Goal: Task Accomplishment & Management: Manage account settings

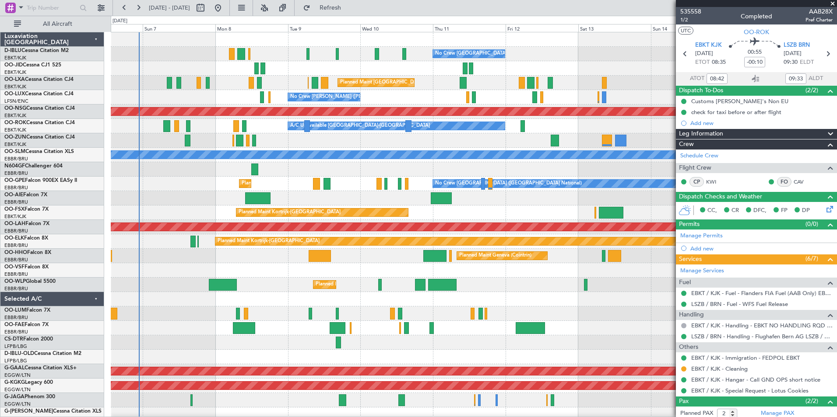
scroll to position [43, 0]
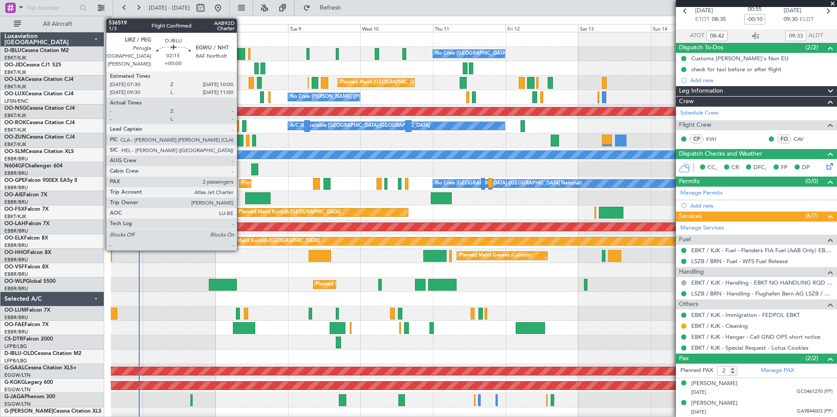
click at [241, 55] on div at bounding box center [241, 54] width 8 height 12
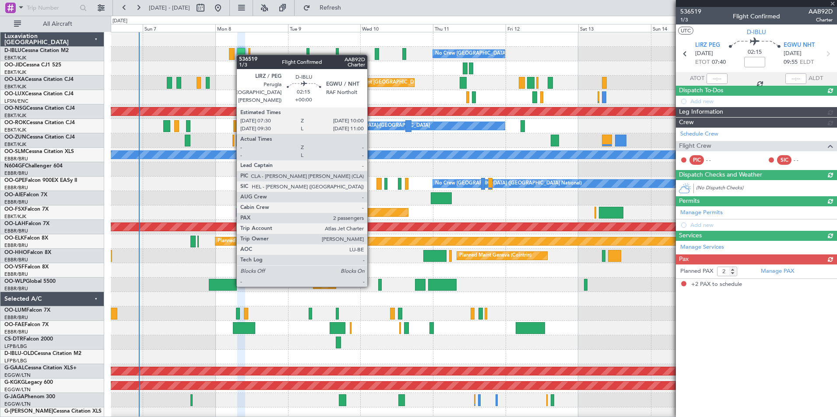
scroll to position [0, 0]
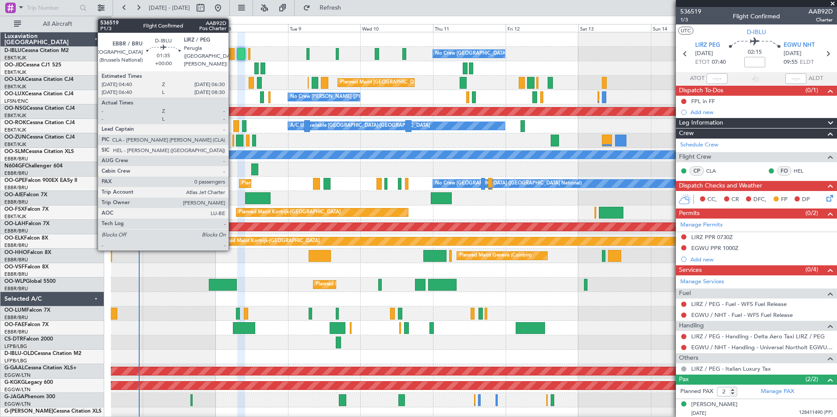
click at [232, 55] on div at bounding box center [232, 54] width 6 height 12
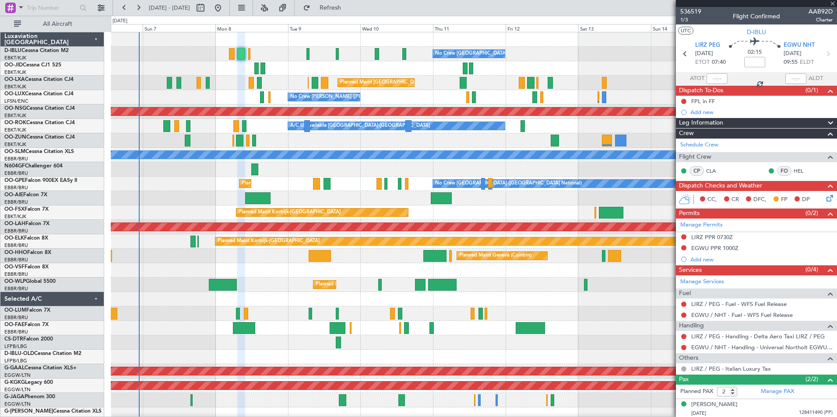
type input "0"
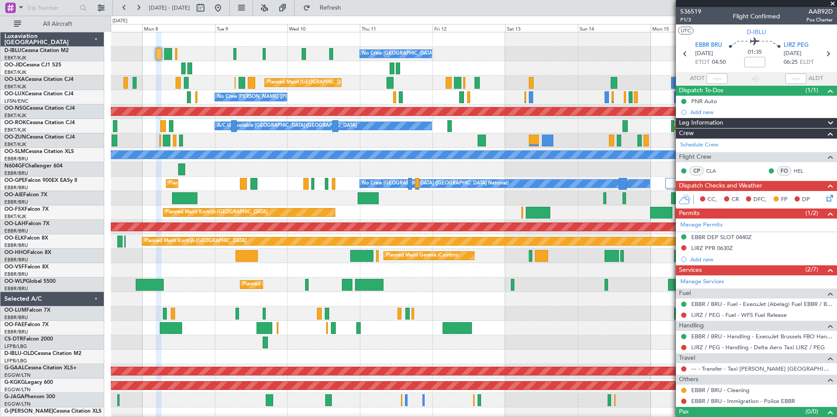
click at [388, 155] on div "No Crew [GEOGRAPHIC_DATA] ([GEOGRAPHIC_DATA] National) Planned Maint [GEOGRAPHI…" at bounding box center [474, 321] width 726 height 578
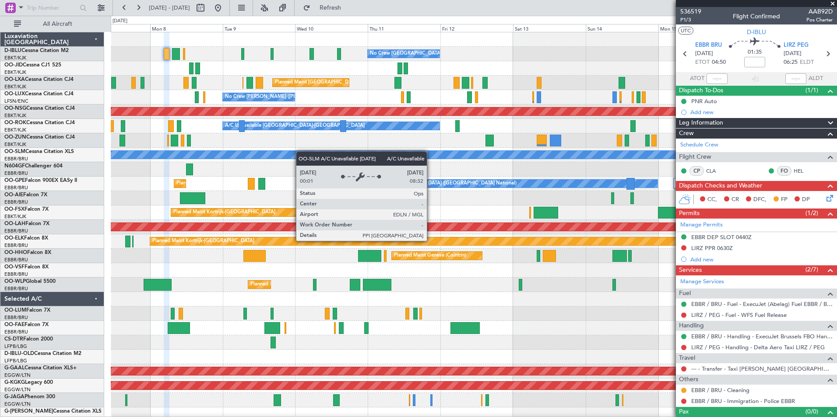
click at [379, 154] on div "No Crew [GEOGRAPHIC_DATA] ([GEOGRAPHIC_DATA] National) Planned Maint [GEOGRAPHI…" at bounding box center [474, 328] width 726 height 592
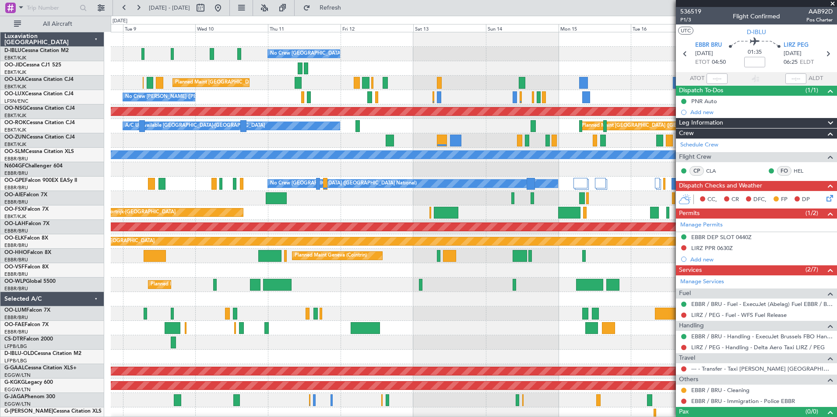
click at [396, 136] on div at bounding box center [474, 140] width 726 height 14
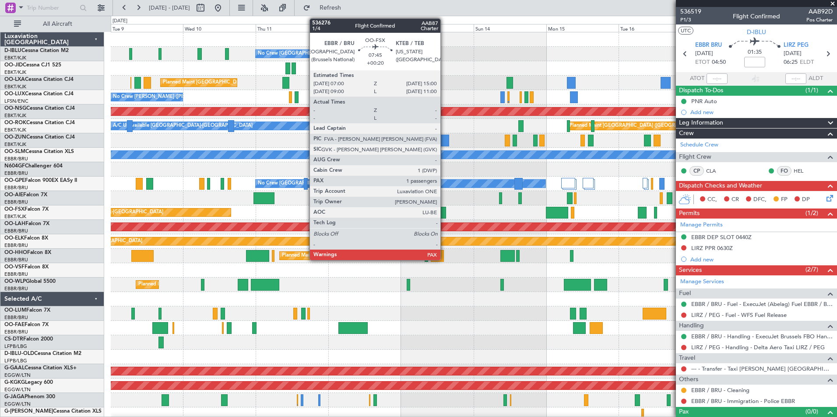
click at [444, 214] on div at bounding box center [433, 213] width 25 height 12
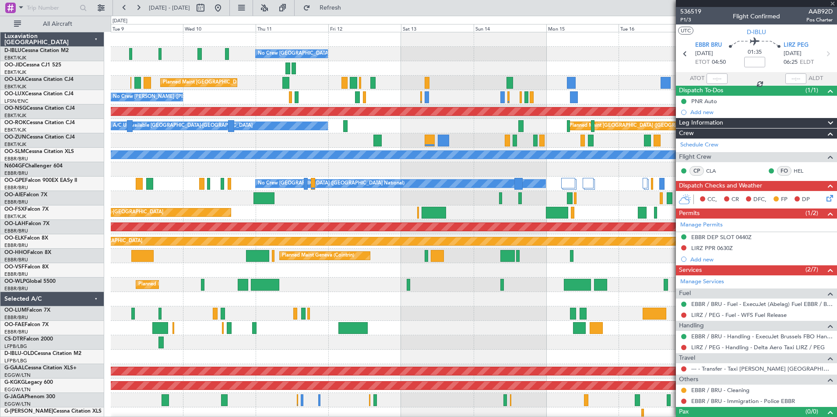
type input "+00:20"
type input "2"
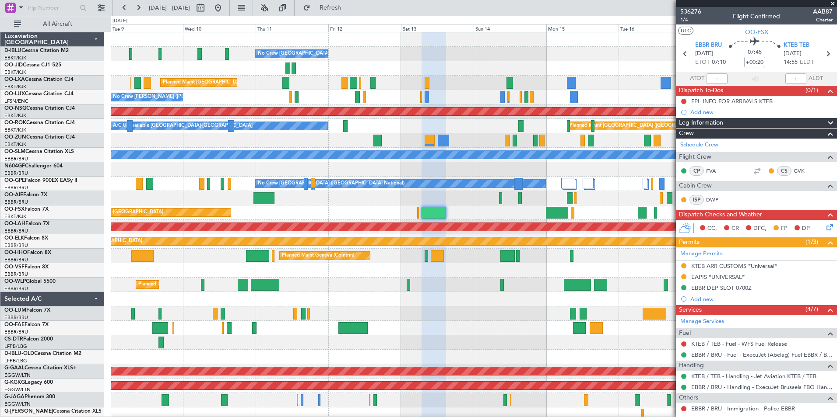
click at [563, 221] on div "Planned Maint [PERSON_NAME]-[GEOGRAPHIC_DATA][PERSON_NAME] ([GEOGRAPHIC_DATA][P…" at bounding box center [474, 227] width 726 height 14
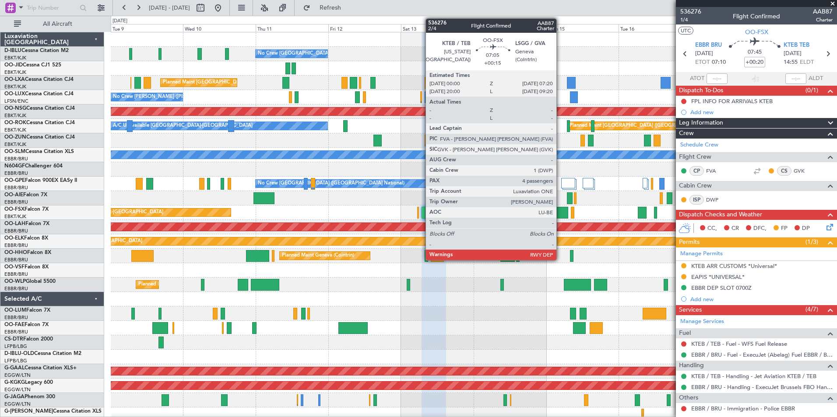
click at [560, 213] on div at bounding box center [557, 213] width 22 height 12
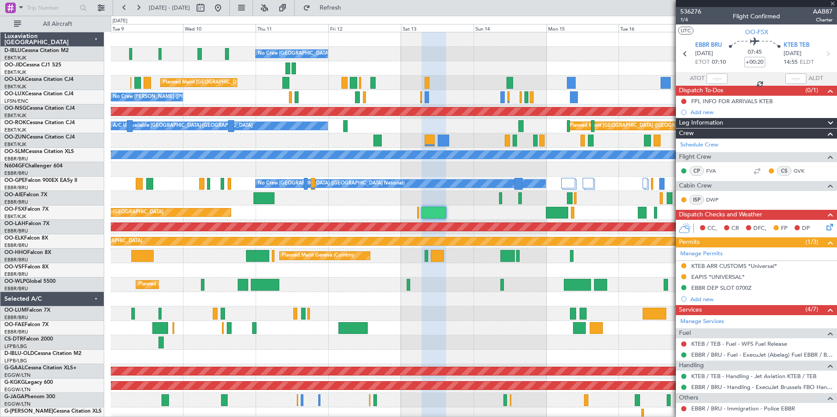
type input "+00:15"
type input "4"
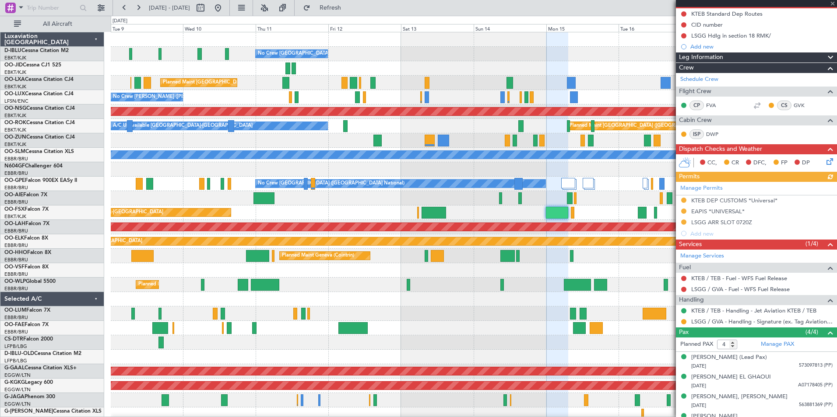
scroll to position [101, 0]
